Goal: Task Accomplishment & Management: Use online tool/utility

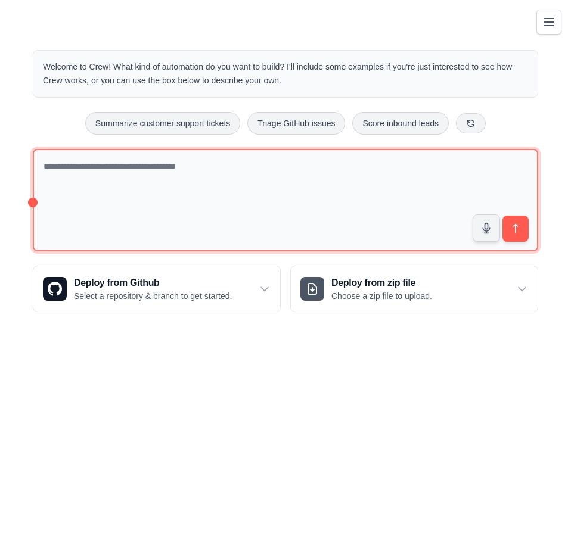
click at [236, 222] on textarea at bounding box center [285, 200] width 505 height 103
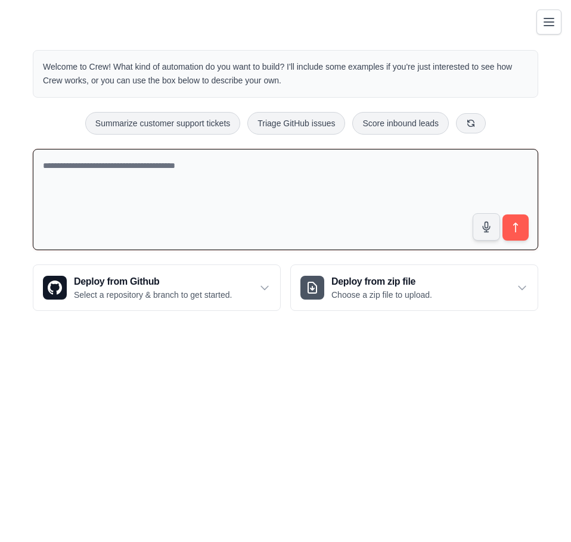
paste textarea "**********"
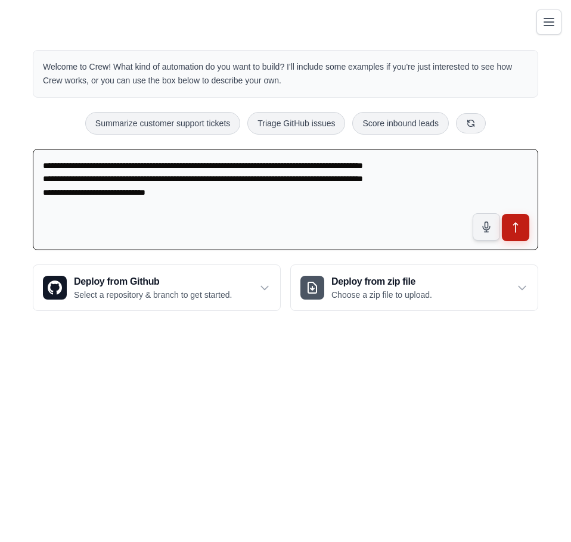
click at [522, 233] on button "submit" at bounding box center [514, 227] width 27 height 27
drag, startPoint x: 157, startPoint y: 198, endPoint x: 39, endPoint y: 160, distance: 124.7
click at [39, 160] on textarea "**********" at bounding box center [285, 200] width 505 height 102
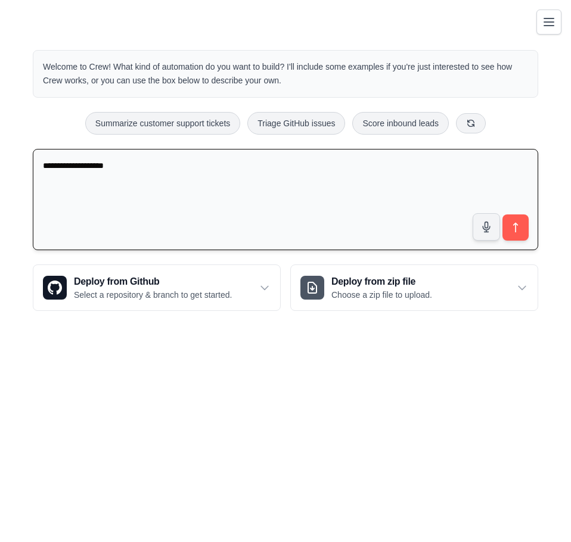
type textarea "**********"
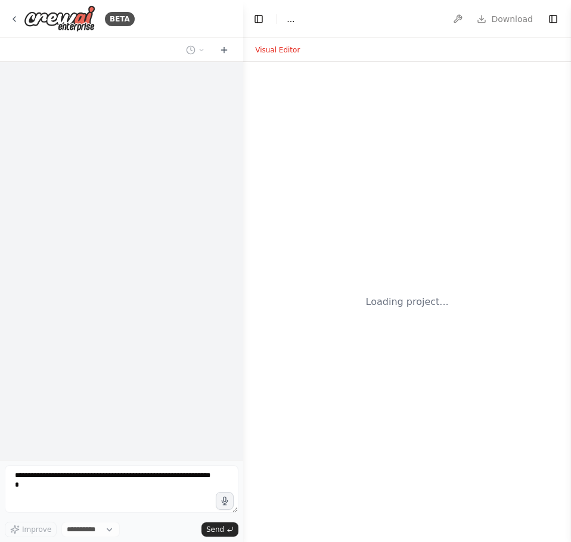
select select "****"
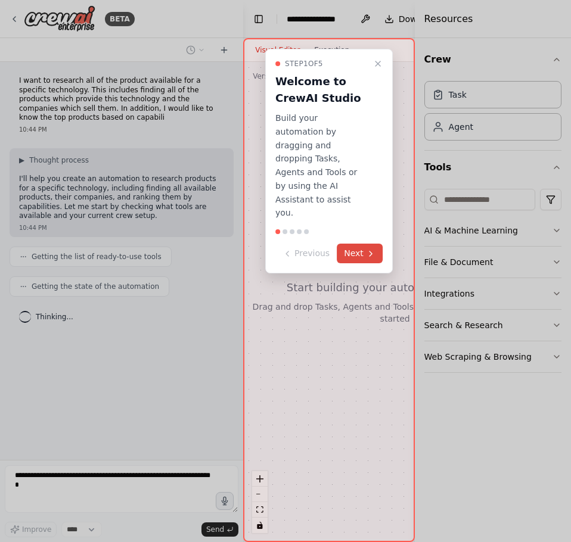
click at [356, 244] on button "Next" at bounding box center [359, 254] width 46 height 20
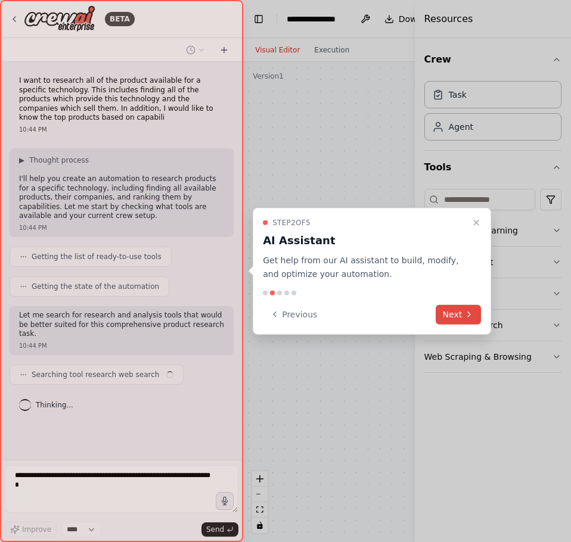
click at [463, 313] on button "Next" at bounding box center [458, 314] width 46 height 20
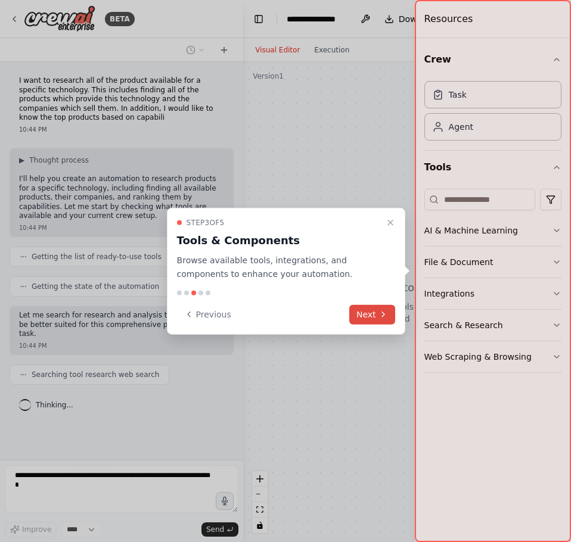
click at [375, 315] on button "Next" at bounding box center [372, 314] width 46 height 20
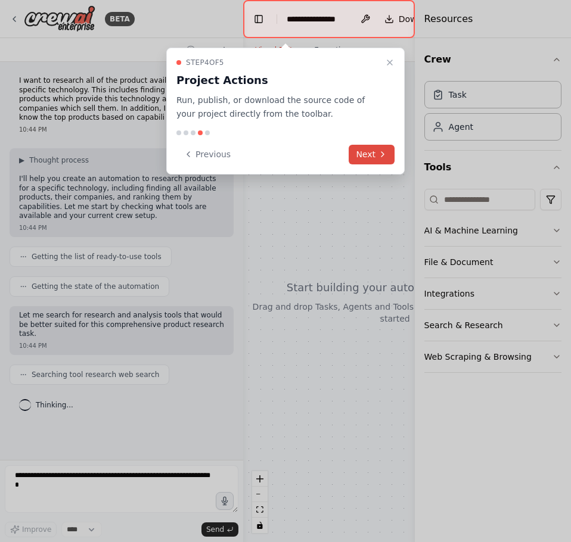
click at [384, 161] on button "Next" at bounding box center [371, 155] width 46 height 20
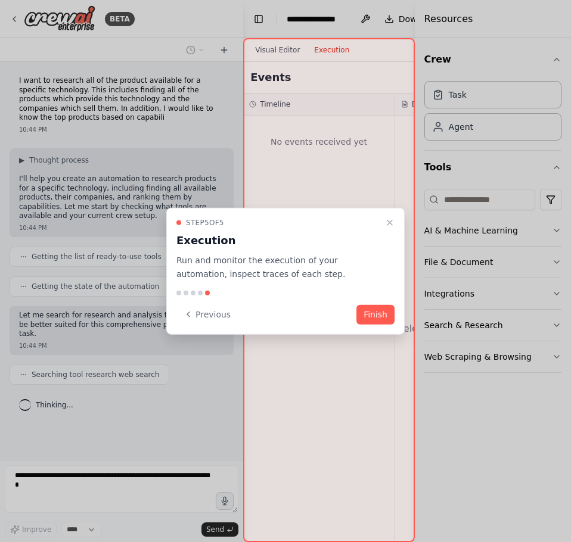
click at [387, 315] on button "Finish" at bounding box center [375, 314] width 38 height 20
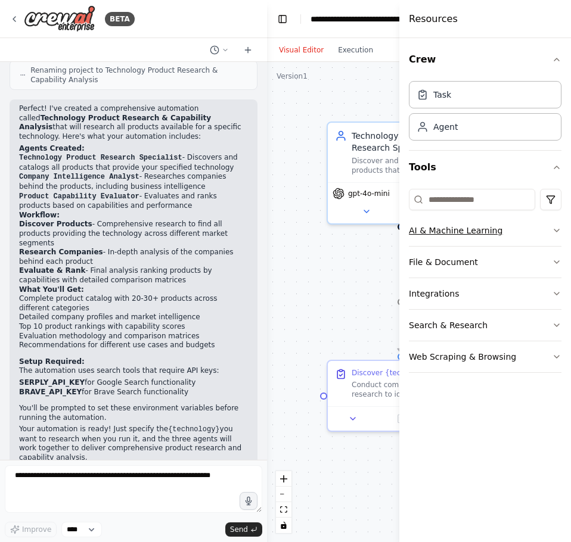
scroll to position [755, 0]
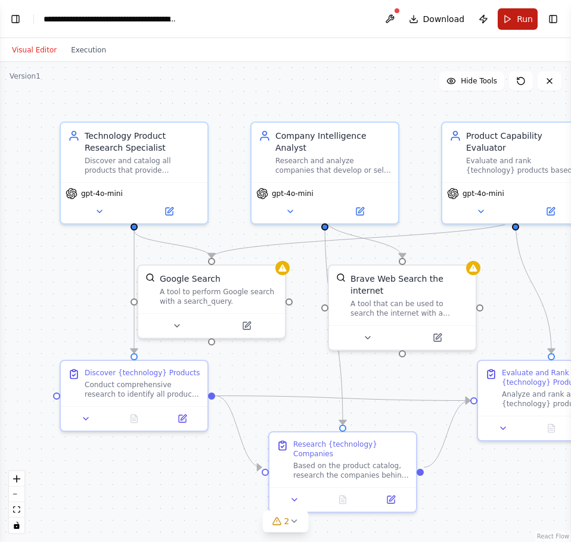
click at [521, 18] on span "Run" at bounding box center [524, 19] width 16 height 12
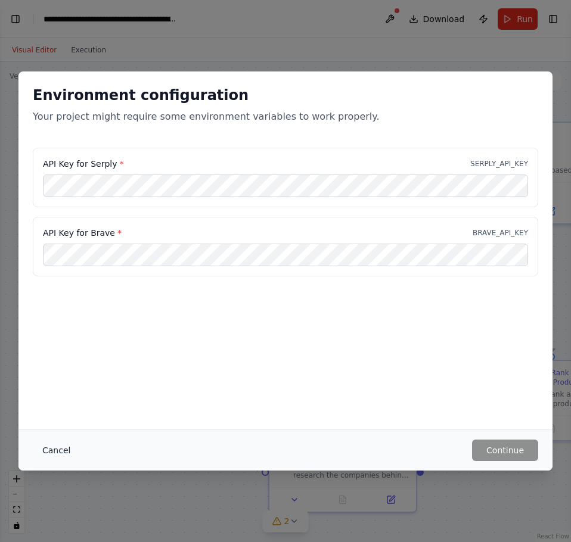
click at [52, 448] on button "Cancel" at bounding box center [56, 450] width 47 height 21
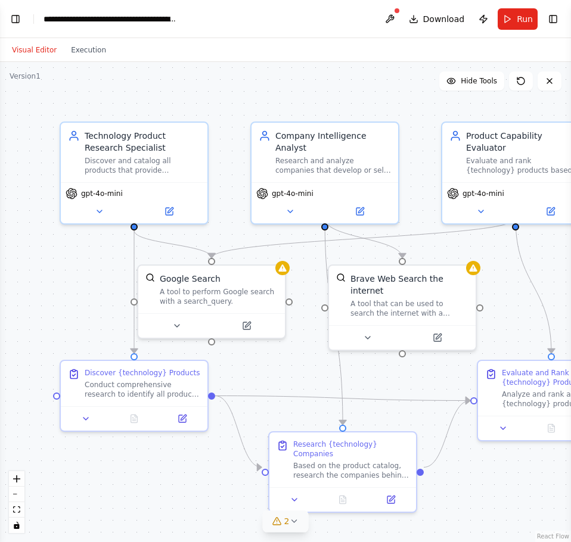
click at [295, 524] on icon at bounding box center [294, 521] width 10 height 10
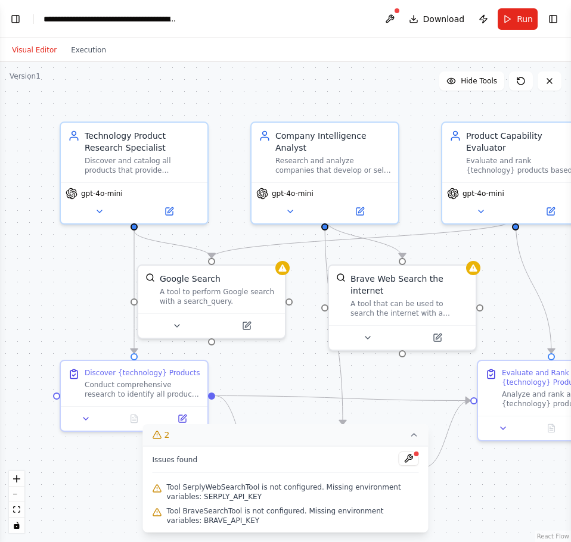
click at [211, 492] on span "Tool SerplyWebSearchTool is not configured. Missing environment variables: SERP…" at bounding box center [293, 491] width 252 height 19
click at [412, 460] on button at bounding box center [408, 458] width 20 height 14
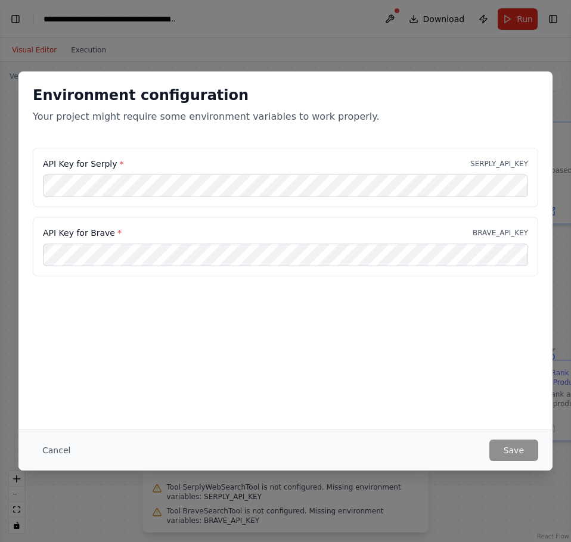
click at [116, 241] on div "API Key for Brave * BRAVE_API_KEY" at bounding box center [285, 247] width 505 height 60
click at [503, 157] on div "API Key for Serply * SERPLY_API_KEY" at bounding box center [285, 178] width 505 height 60
click at [57, 447] on button "Cancel" at bounding box center [56, 450] width 47 height 21
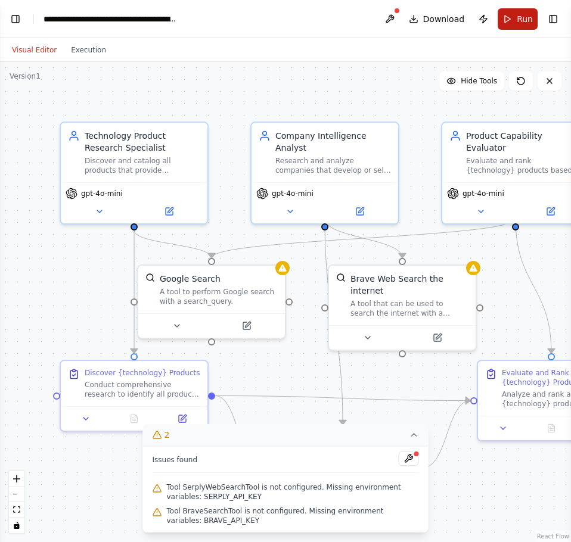
click at [518, 18] on span "Run" at bounding box center [524, 19] width 16 height 12
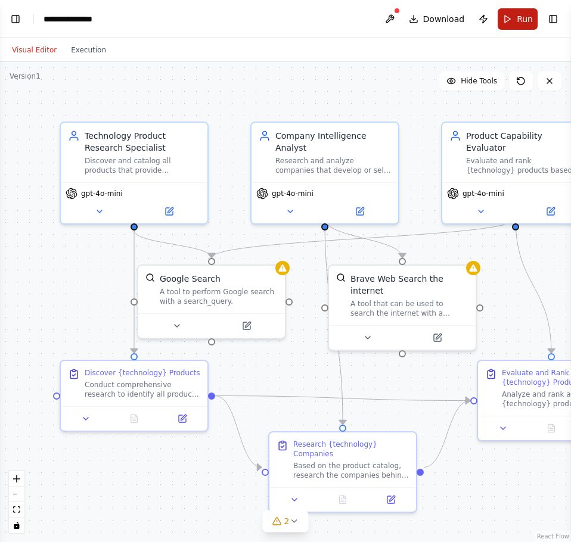
click at [521, 23] on span "Run" at bounding box center [524, 19] width 16 height 12
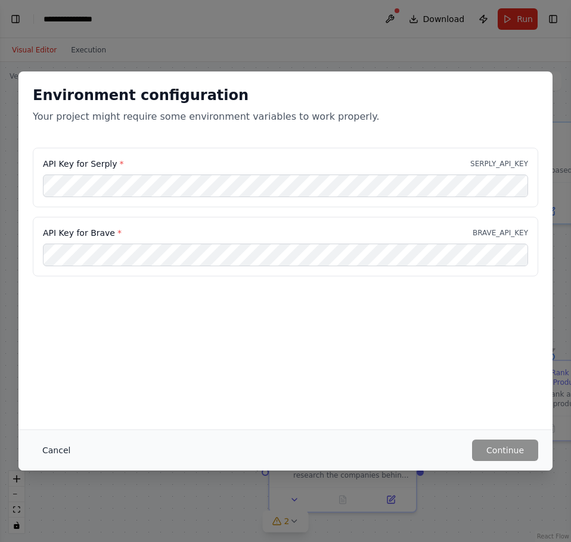
click at [58, 449] on button "Cancel" at bounding box center [56, 450] width 47 height 21
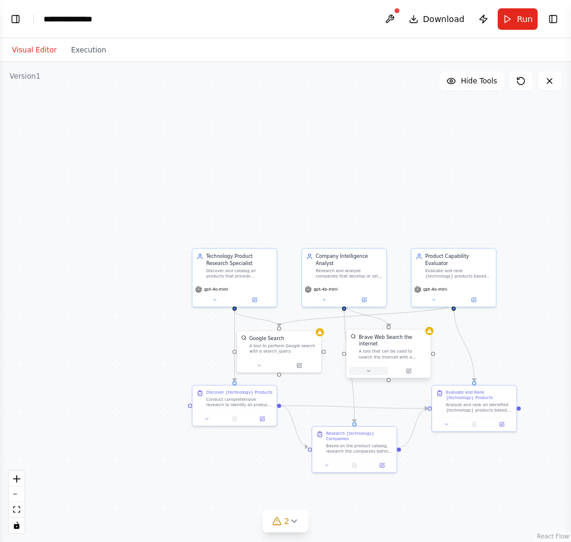
click at [382, 367] on button at bounding box center [368, 371] width 39 height 8
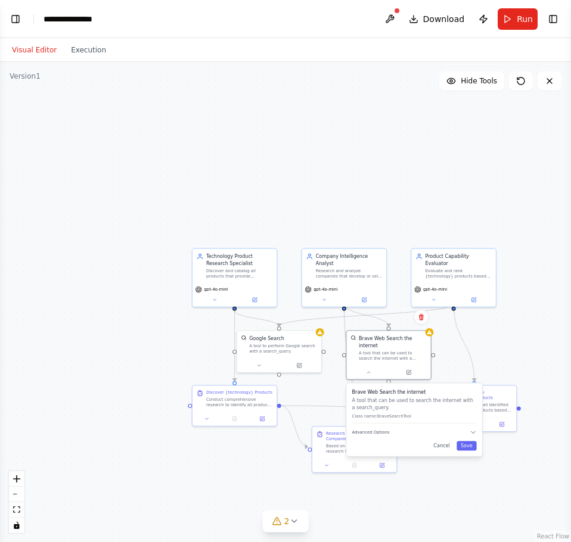
click at [472, 445] on div "Brave Web Search the internet A tool that can be used to search the internet wi…" at bounding box center [413, 419] width 135 height 73
click at [467, 441] on button "Save" at bounding box center [466, 446] width 20 height 10
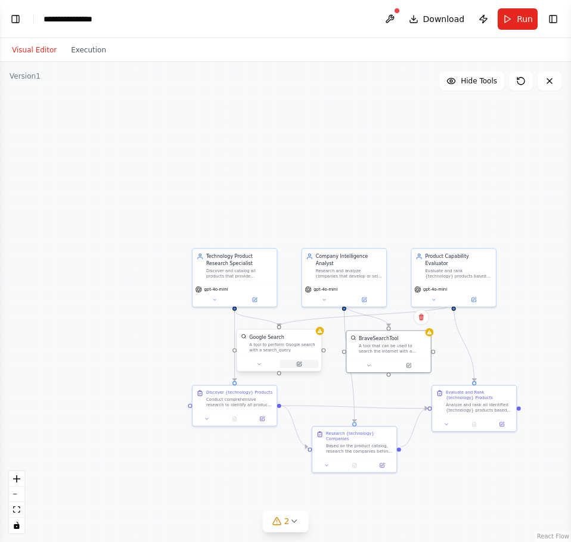
click at [298, 363] on icon at bounding box center [299, 364] width 4 height 4
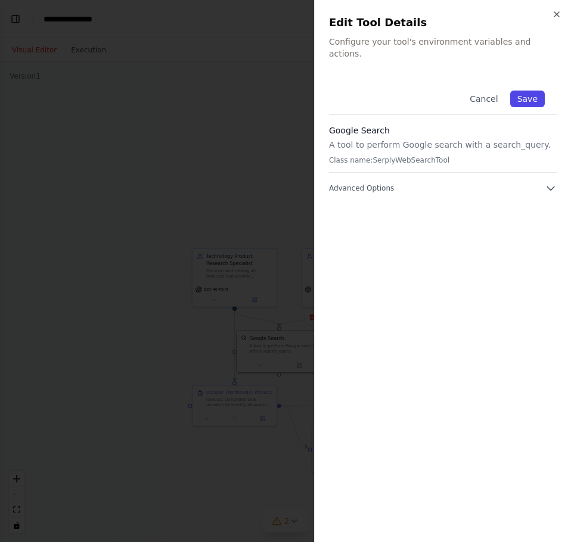
click at [540, 91] on button "Save" at bounding box center [527, 99] width 35 height 17
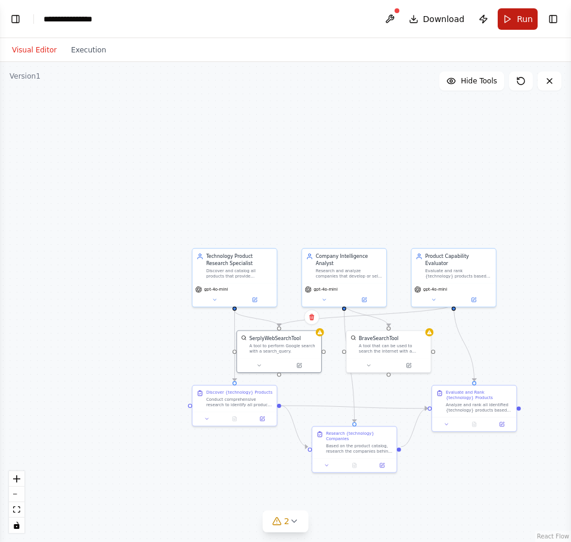
click at [507, 22] on button "Run" at bounding box center [517, 18] width 40 height 21
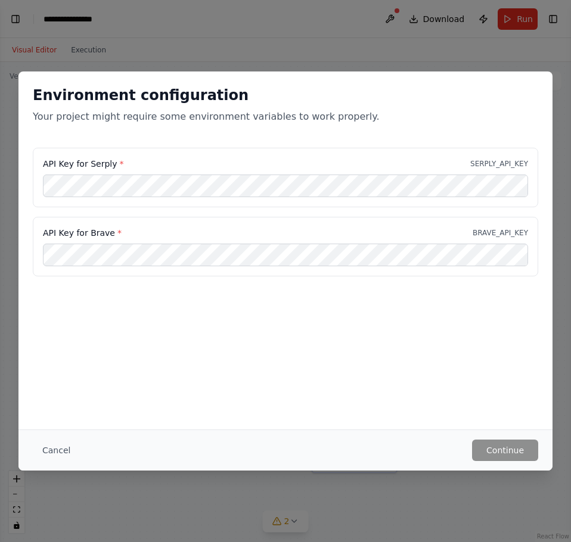
click at [45, 448] on button "Cancel" at bounding box center [56, 450] width 47 height 21
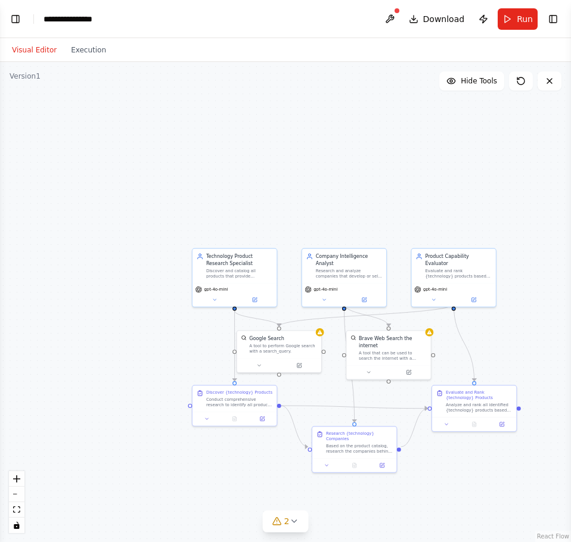
click at [30, 44] on button "Visual Editor" at bounding box center [34, 50] width 59 height 14
click at [24, 74] on div "Version 1" at bounding box center [25, 76] width 31 height 10
click at [13, 18] on button "Toggle Left Sidebar" at bounding box center [15, 19] width 17 height 17
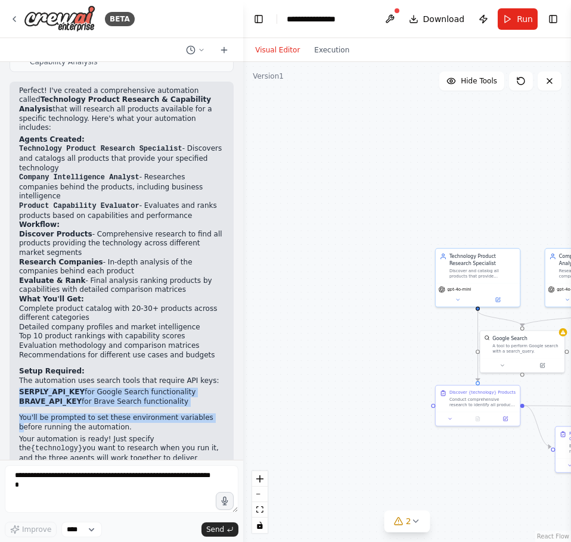
drag, startPoint x: 20, startPoint y: 355, endPoint x: 197, endPoint y: 375, distance: 178.6
click at [197, 375] on div "Perfect! I've created a comprehensive automation called Technology Product Rese…" at bounding box center [121, 279] width 205 height 386
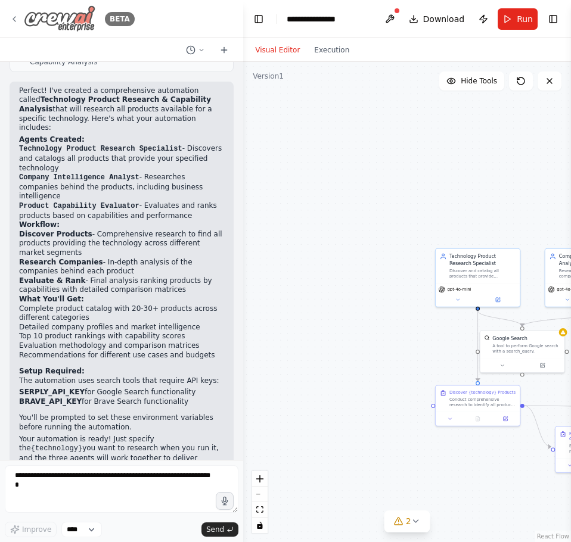
click at [13, 15] on icon at bounding box center [15, 19] width 10 height 10
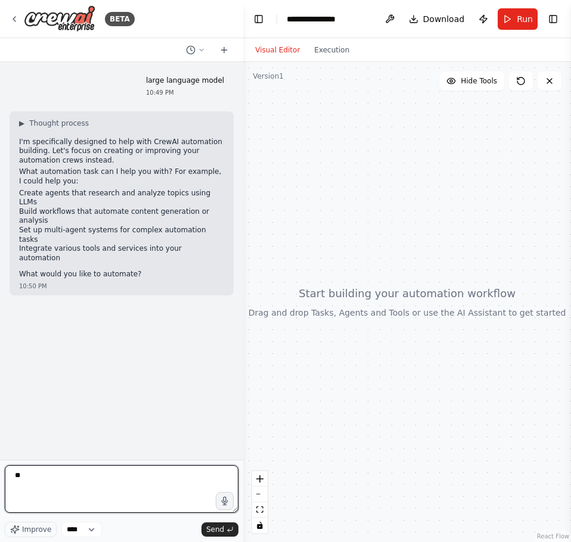
type textarea "***"
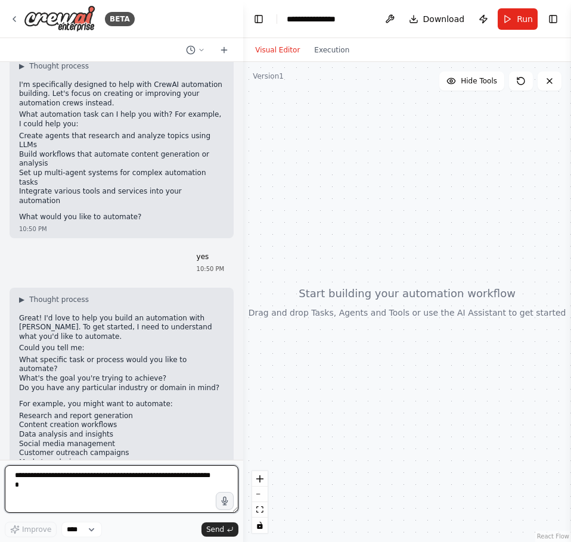
scroll to position [69, 0]
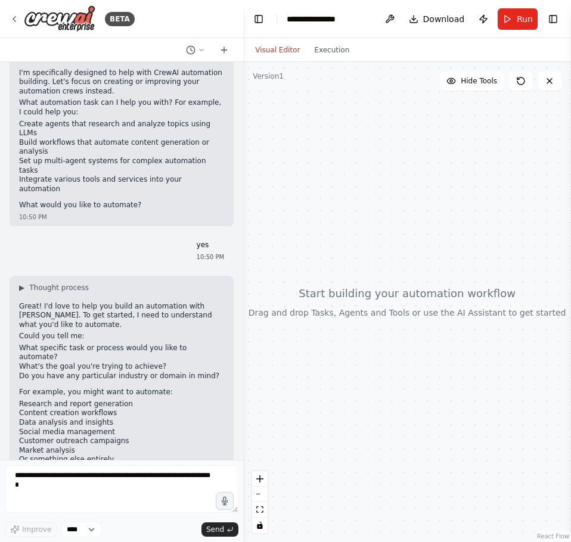
click at [443, 254] on div at bounding box center [407, 302] width 328 height 480
